Goal: Task Accomplishment & Management: Manage account settings

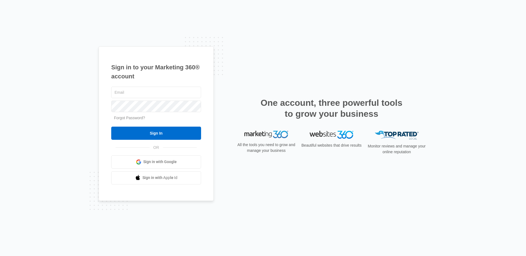
click at [148, 162] on span "Sign in with Google" at bounding box center [159, 162] width 33 height 6
type input "brent.avila@madwire.com"
click at [111, 126] on input "Sign In" at bounding box center [156, 132] width 90 height 13
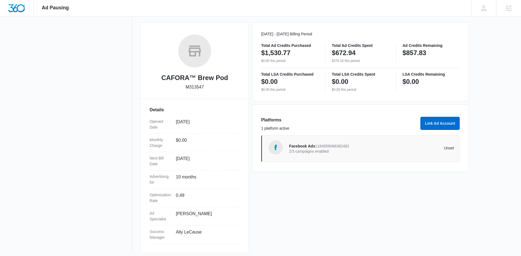
scroll to position [74, 0]
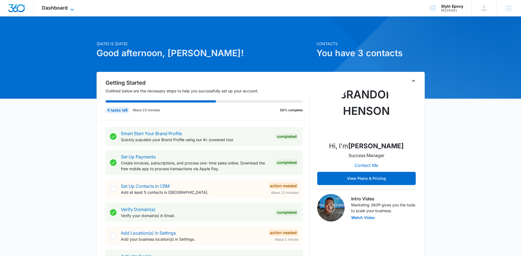
click at [58, 9] on span "Dashboard" at bounding box center [55, 8] width 26 height 6
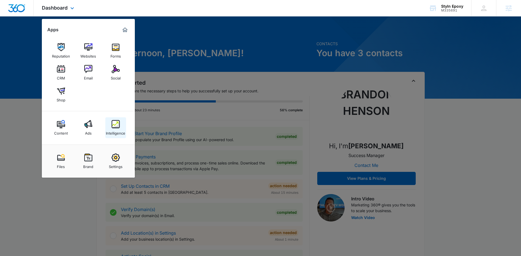
click at [113, 122] on img at bounding box center [116, 124] width 8 height 8
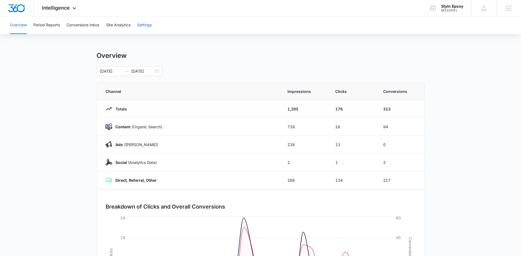
click at [145, 21] on button "Settings" at bounding box center [144, 25] width 15 height 18
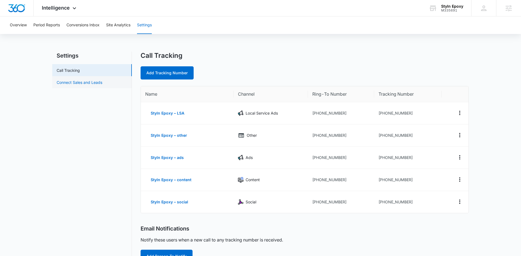
click at [83, 84] on link "Connect Sales and Leads" at bounding box center [80, 82] width 46 height 6
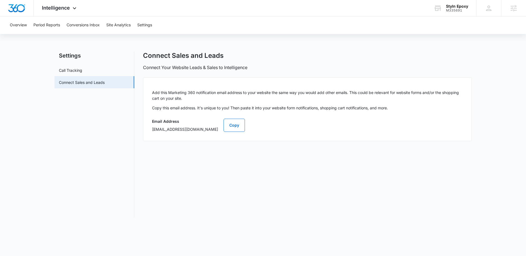
click at [298, 129] on div "Email Address marketing360+A1AN519190689111d26d394@bcc.mad360.net Copy" at bounding box center [307, 125] width 310 height 14
click at [245, 125] on button "Copy" at bounding box center [233, 125] width 21 height 13
